Goal: Navigation & Orientation: Understand site structure

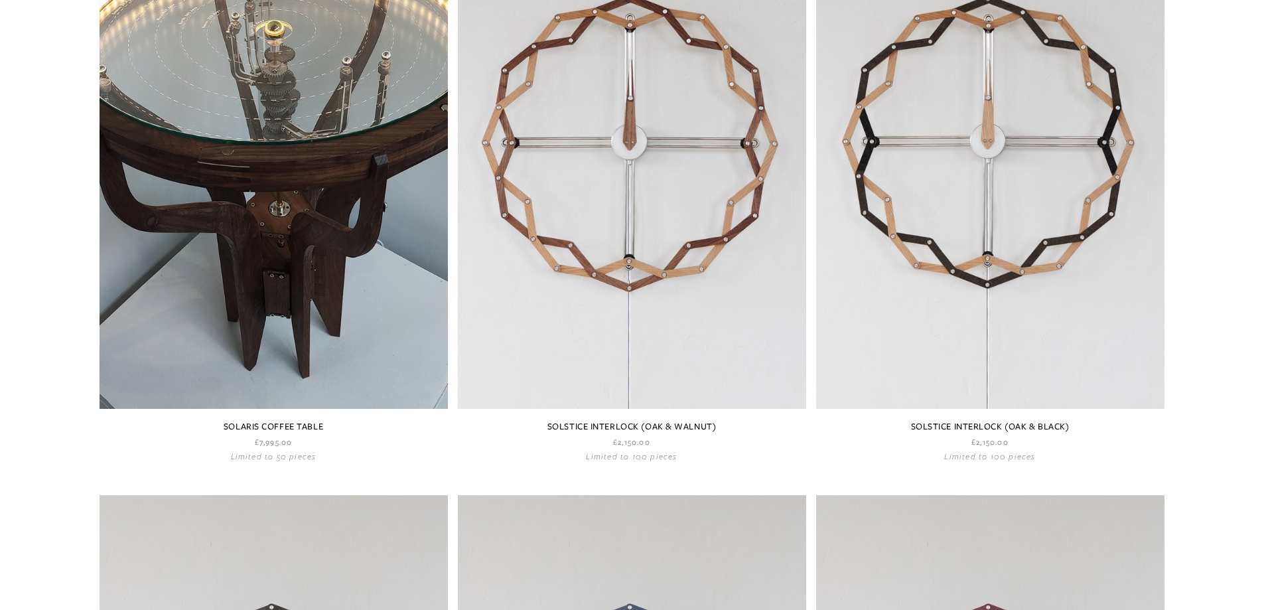
scroll to position [263, 0]
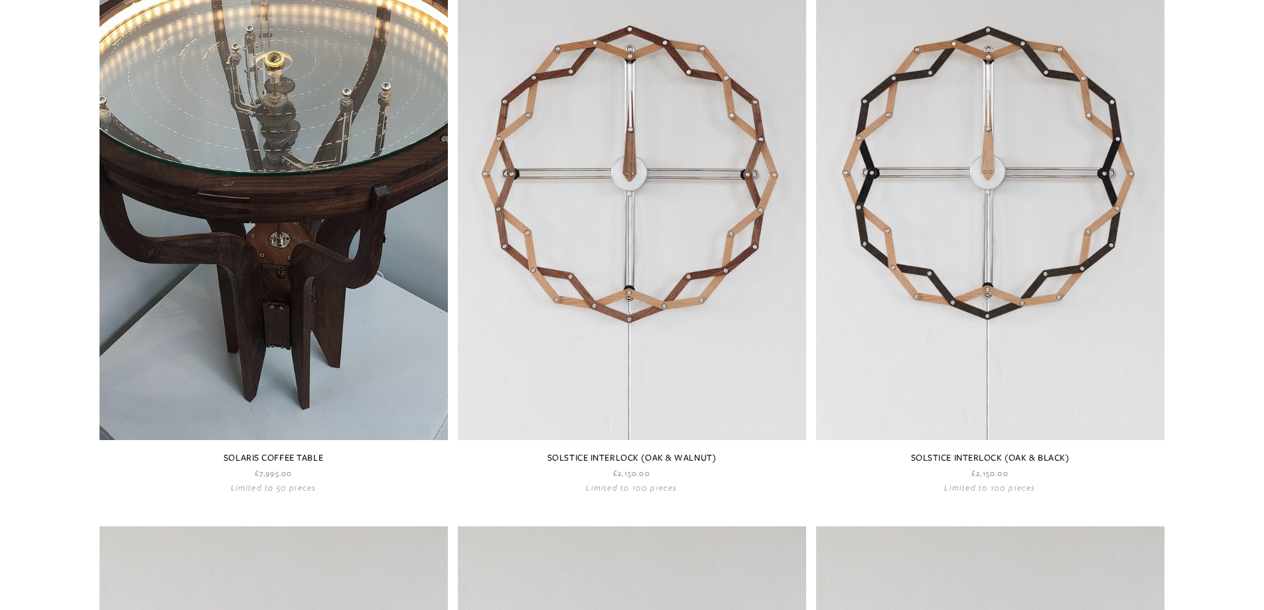
click at [334, 198] on link at bounding box center [274, 204] width 348 height 575
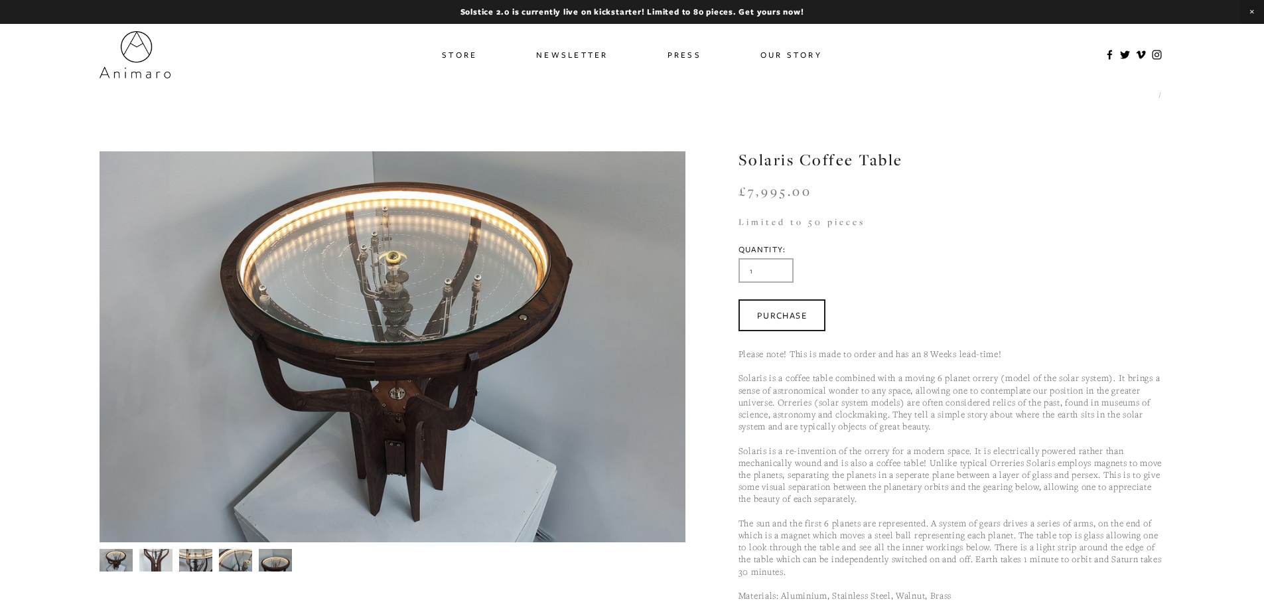
click at [465, 54] on link "Store" at bounding box center [459, 54] width 35 height 19
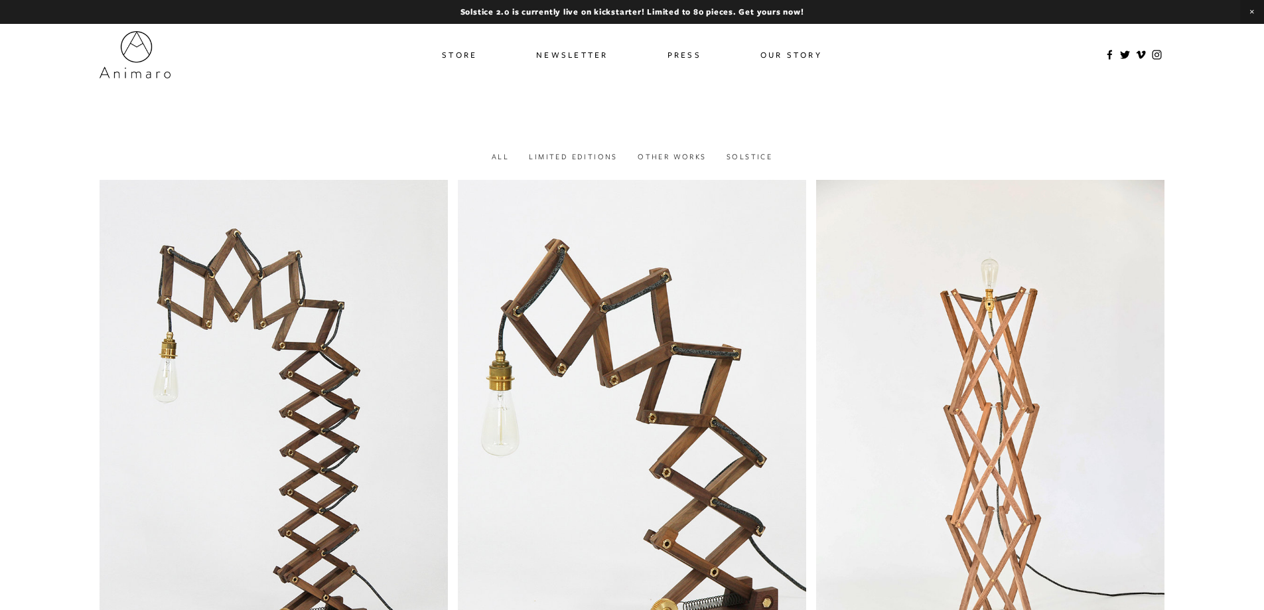
click at [802, 58] on link "Our Story" at bounding box center [792, 54] width 62 height 19
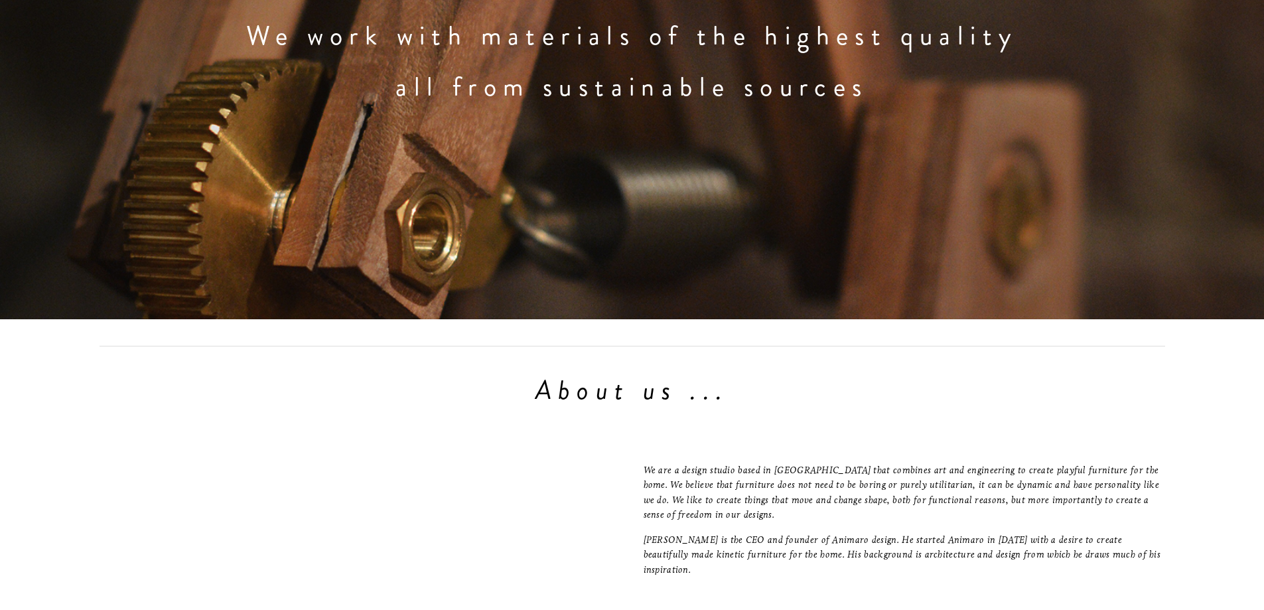
scroll to position [1486, 0]
